Goal: Ask a question: Seek information or help from site administrators or community

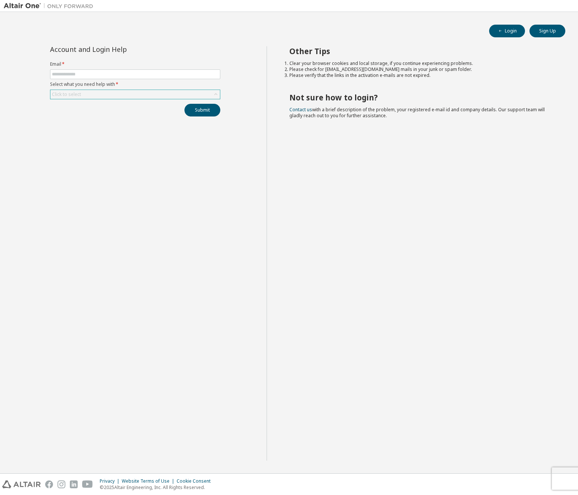
click at [68, 94] on div "Click to select" at bounding box center [66, 94] width 29 height 6
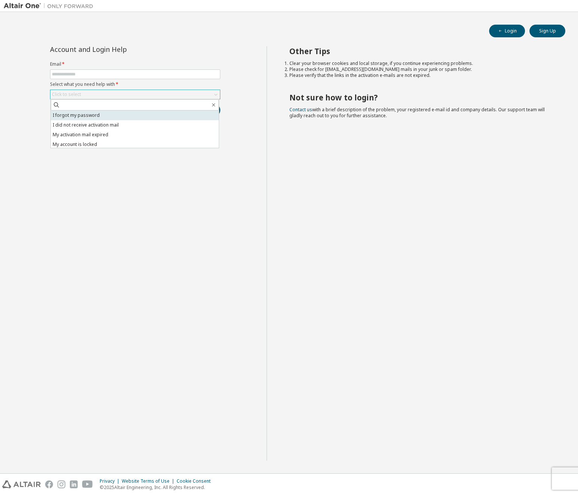
click at [72, 115] on li "I forgot my password" at bounding box center [135, 116] width 168 height 10
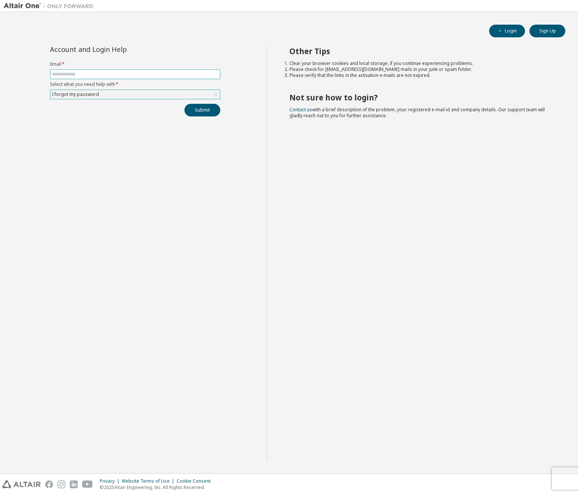
click at [67, 77] on input "text" at bounding box center [135, 74] width 167 height 6
type input "**********"
click at [203, 109] on button "Submit" at bounding box center [202, 110] width 36 height 13
click at [564, 479] on icon "button" at bounding box center [562, 480] width 4 height 4
click at [549, 474] on div "Privacy Website Terms of Use Cookie Consent © 2025 Altair Engineering, Inc. All…" at bounding box center [289, 484] width 578 height 21
